Goal: Information Seeking & Learning: Learn about a topic

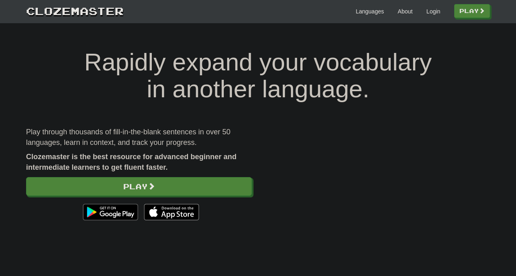
click at [418, 15] on div "Languages About Login Play" at bounding box center [307, 10] width 366 height 15
click at [426, 15] on link "Login" at bounding box center [433, 11] width 14 height 8
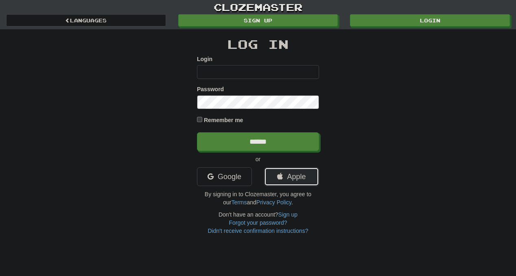
click at [272, 173] on link "Apple" at bounding box center [291, 176] width 55 height 19
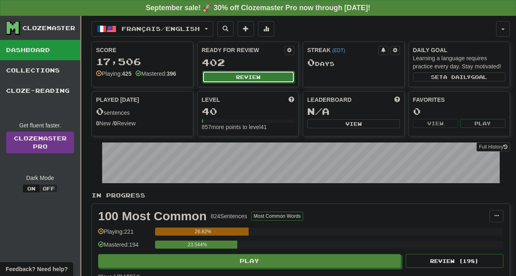
click at [253, 77] on button "Review" at bounding box center [248, 77] width 93 height 12
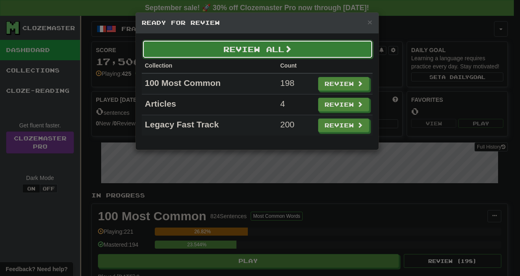
click at [311, 52] on button "Review All" at bounding box center [257, 49] width 231 height 19
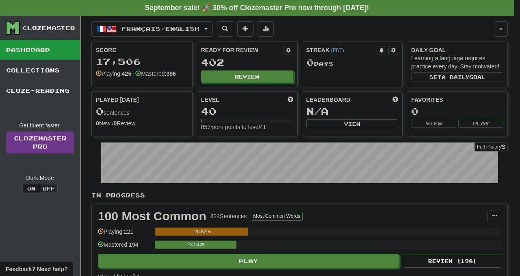
select select "**"
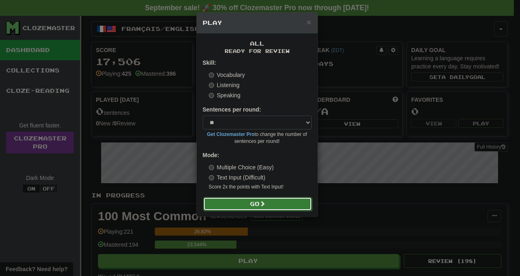
click at [247, 205] on button "Go" at bounding box center [257, 204] width 109 height 14
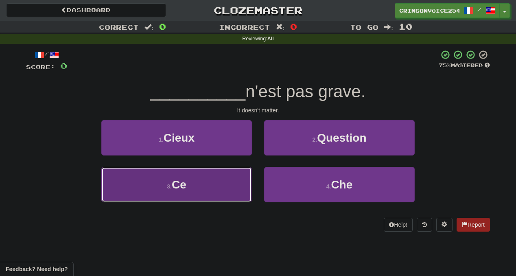
click at [227, 192] on button "3 . Ce" at bounding box center [176, 184] width 150 height 35
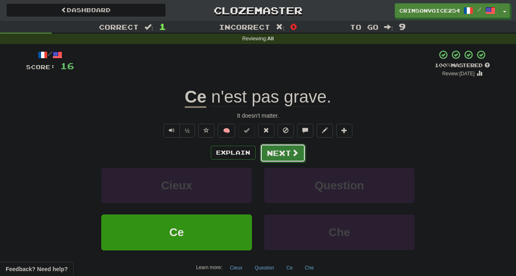
click at [284, 152] on button "Next" at bounding box center [283, 153] width 46 height 19
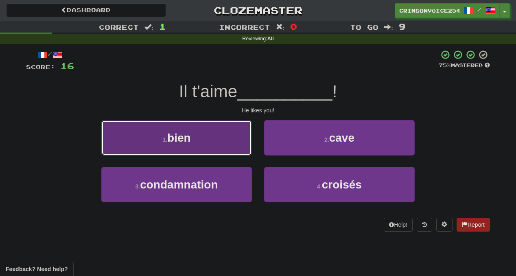
click at [220, 144] on button "1 . bien" at bounding box center [176, 137] width 150 height 35
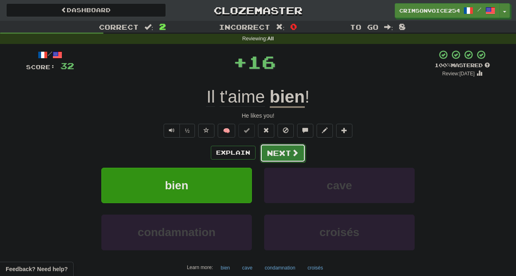
click at [278, 149] on button "Next" at bounding box center [283, 153] width 46 height 19
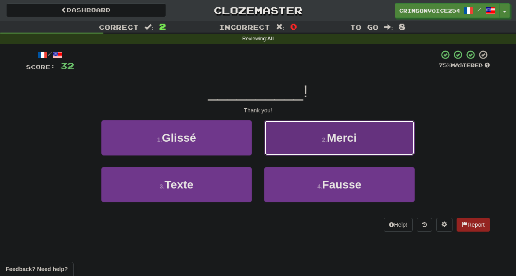
click at [291, 138] on button "2 . Merci" at bounding box center [339, 137] width 150 height 35
